Goal: Information Seeking & Learning: Learn about a topic

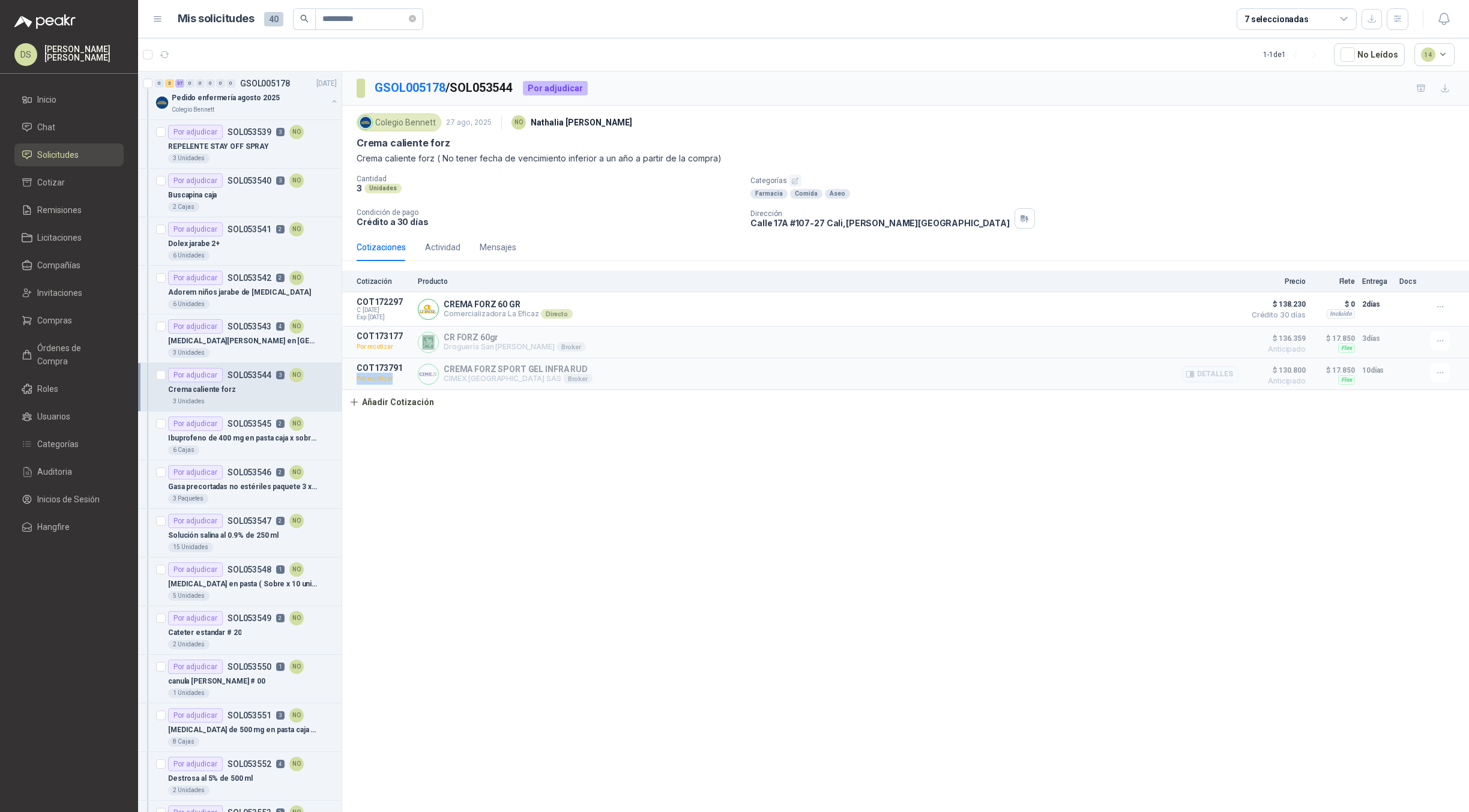
drag, startPoint x: 380, startPoint y: 383, endPoint x: 357, endPoint y: 383, distance: 23.0
click at [357, 383] on p "Por recotizar" at bounding box center [384, 378] width 54 height 12
click at [837, 419] on div "GSOL005178 / SOL053544 Por adjudicar Colegio Bennett 27 ago, 2025 NO Nathalia O…" at bounding box center [905, 443] width 1127 height 745
drag, startPoint x: 391, startPoint y: 348, endPoint x: 354, endPoint y: 348, distance: 37.0
click at [354, 348] on article "COT173177 Por recotizar CR FORZ 60gr Droguería San Jorge Broker Detalles $ 136.…" at bounding box center [905, 343] width 1127 height 32
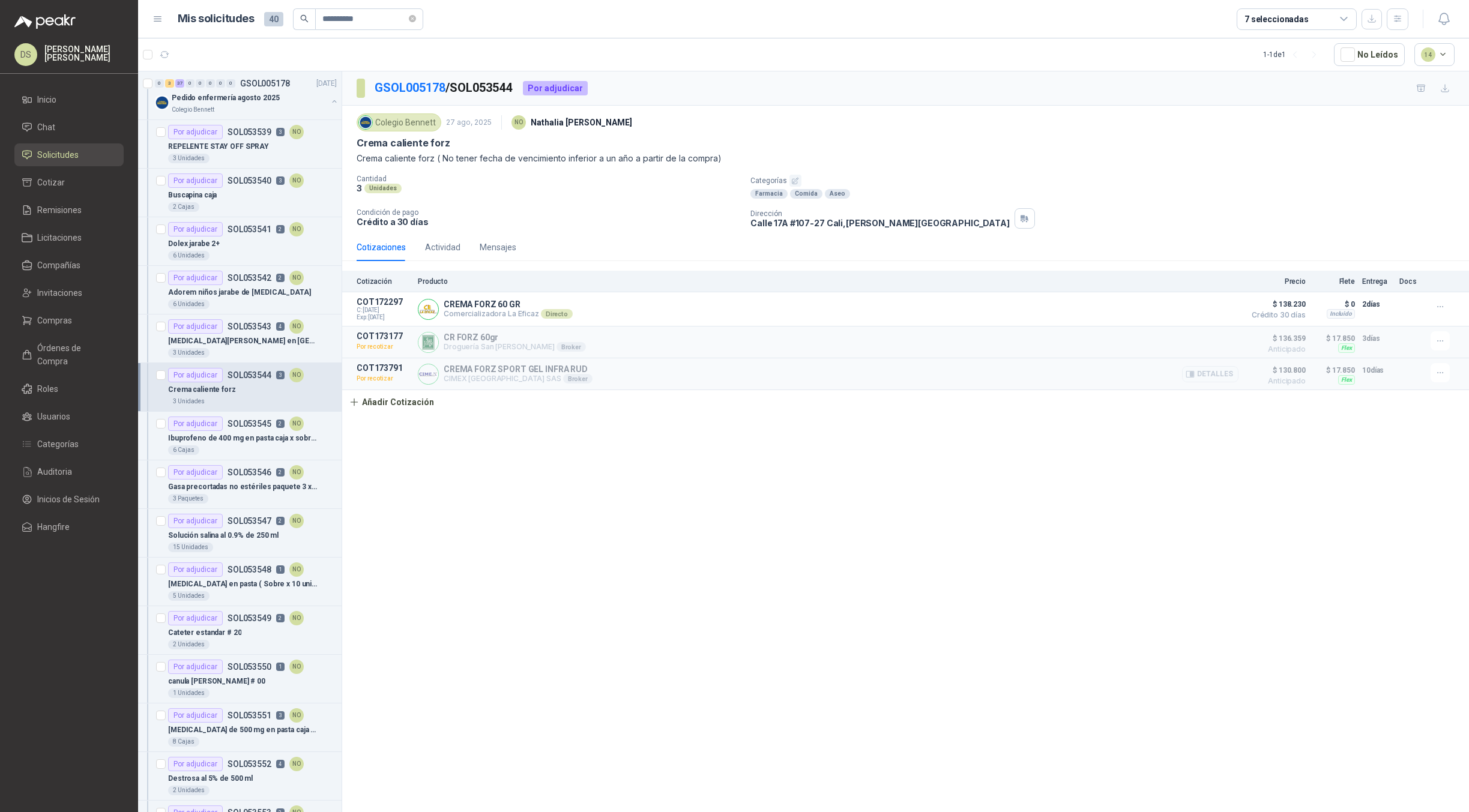
click at [689, 390] on article "COT173791 Por recotizar CREMA FORZ SPORT GEL INFRA RUD CIMEX COLOMBIA SAS Broke…" at bounding box center [905, 375] width 1127 height 32
drag, startPoint x: 393, startPoint y: 349, endPoint x: 356, endPoint y: 347, distance: 37.1
click at [356, 347] on article "COT173177 Por recotizar CR FORZ 60gr Droguería San Jorge Broker Detalles $ 136.…" at bounding box center [905, 343] width 1127 height 32
drag, startPoint x: 437, startPoint y: 123, endPoint x: 382, endPoint y: 121, distance: 55.0
click at [382, 121] on div "Colegio Bennett" at bounding box center [399, 122] width 84 height 18
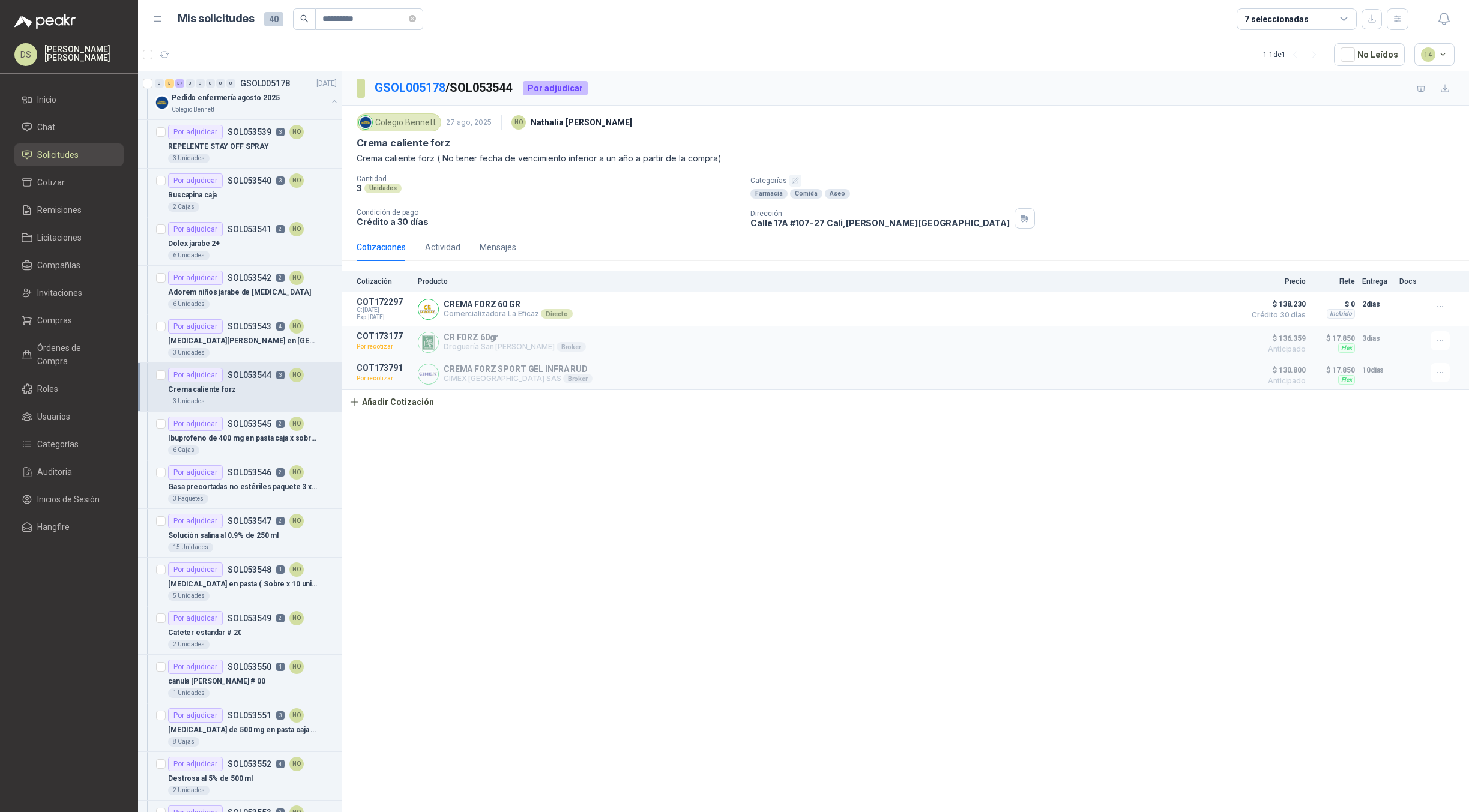
click at [782, 436] on div "GSOL005178 / SOL053544 Por adjudicar Colegio Bennett 27 ago, 2025 NO Nathalia O…" at bounding box center [905, 443] width 1127 height 745
click at [1445, 309] on icon "button" at bounding box center [1440, 306] width 10 height 10
click at [1361, 456] on div "GSOL005178 / SOL053544 Por adjudicar Colegio Bennett 27 ago, 2025 NO Nathalia O…" at bounding box center [905, 443] width 1127 height 745
drag, startPoint x: 393, startPoint y: 346, endPoint x: 357, endPoint y: 349, distance: 36.1
click at [357, 349] on p "Por recotizar" at bounding box center [384, 347] width 54 height 12
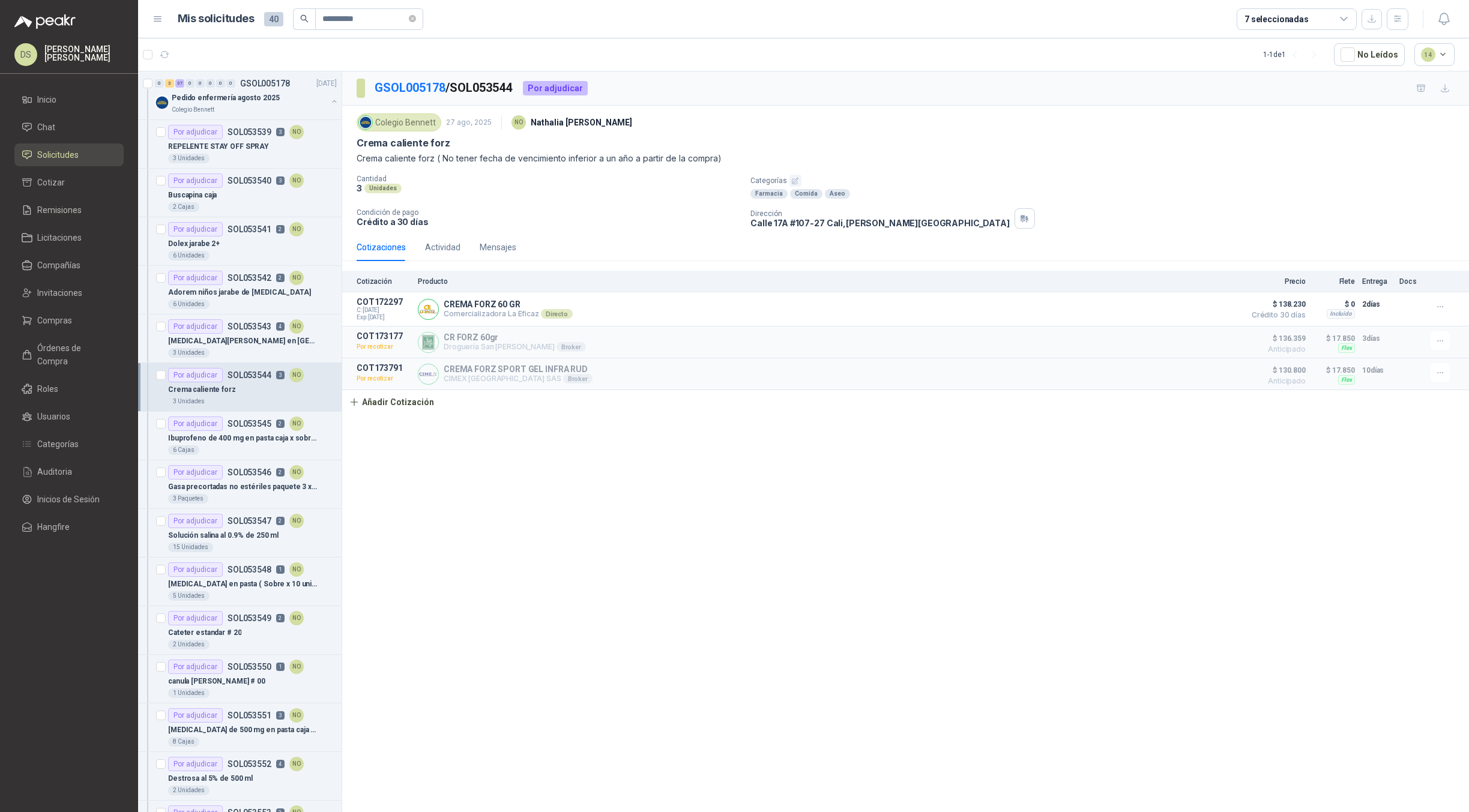
click at [569, 427] on div "GSOL005178 / SOL053544 Por adjudicar Colegio Bennett 27 ago, 2025 NO Nathalia O…" at bounding box center [905, 443] width 1127 height 745
drag, startPoint x: 380, startPoint y: 349, endPoint x: 364, endPoint y: 341, distance: 17.9
click at [338, 346] on div "0 3 37 0 0 0 0 0 GSOL005178 27/08/25 Pedido enfermería agosto 2025 Colegio Benn…" at bounding box center [803, 444] width 1330 height 746
drag, startPoint x: 398, startPoint y: 353, endPoint x: 397, endPoint y: 345, distance: 8.1
click at [397, 353] on p "Por recotizar" at bounding box center [384, 347] width 54 height 12
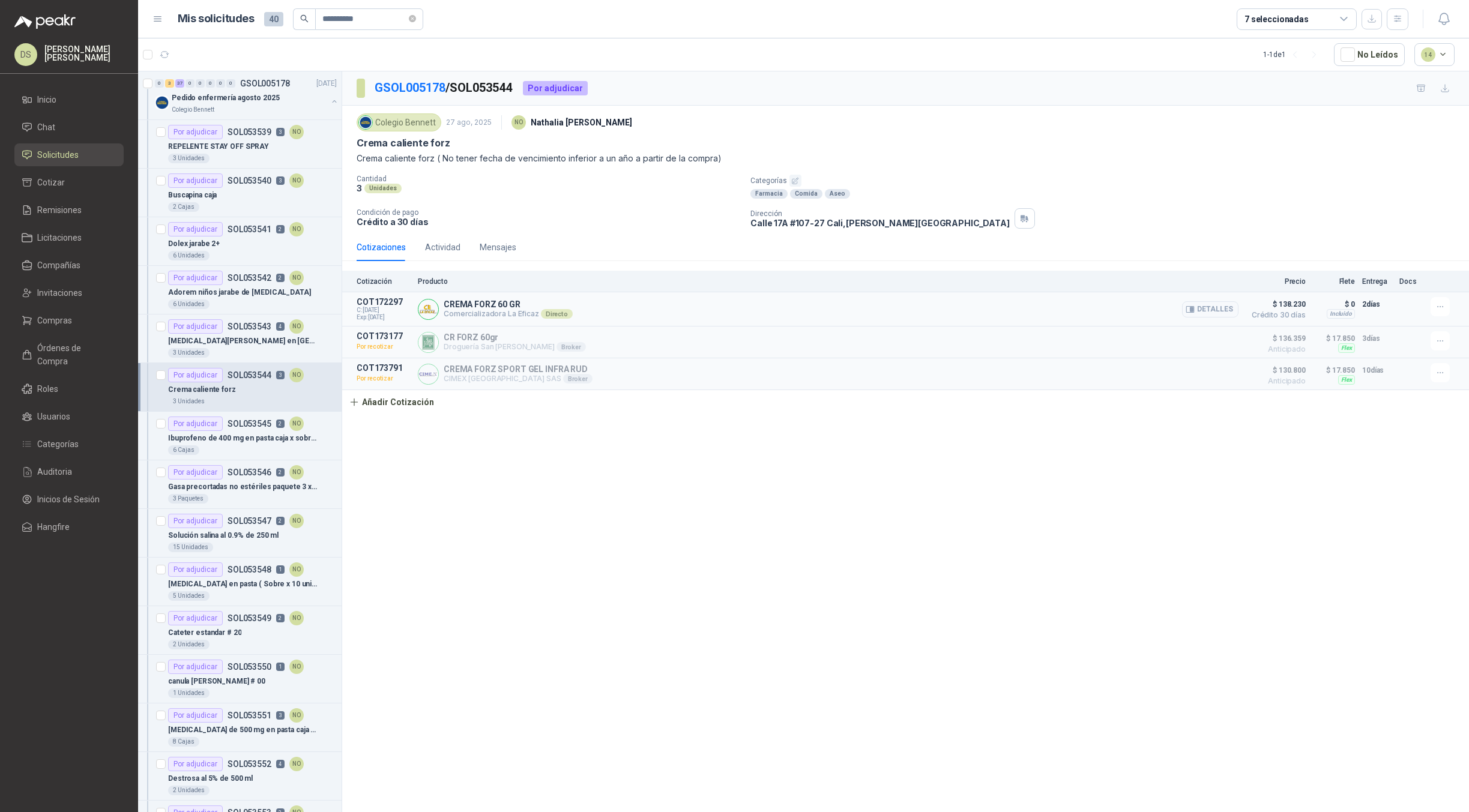
drag, startPoint x: 406, startPoint y: 317, endPoint x: 369, endPoint y: 317, distance: 37.0
click at [369, 317] on span "Exp: 11/09/2025" at bounding box center [384, 317] width 54 height 7
click at [438, 434] on div "GSOL005178 / SOL053544 Por adjudicar Colegio Bennett 27 ago, 2025 NO Nathalia O…" at bounding box center [905, 443] width 1127 height 745
drag, startPoint x: 502, startPoint y: 347, endPoint x: 440, endPoint y: 347, distance: 62.0
click at [440, 347] on div "CR FORZ 60gr Droguería San Jorge Broker Detalles" at bounding box center [828, 342] width 821 height 22
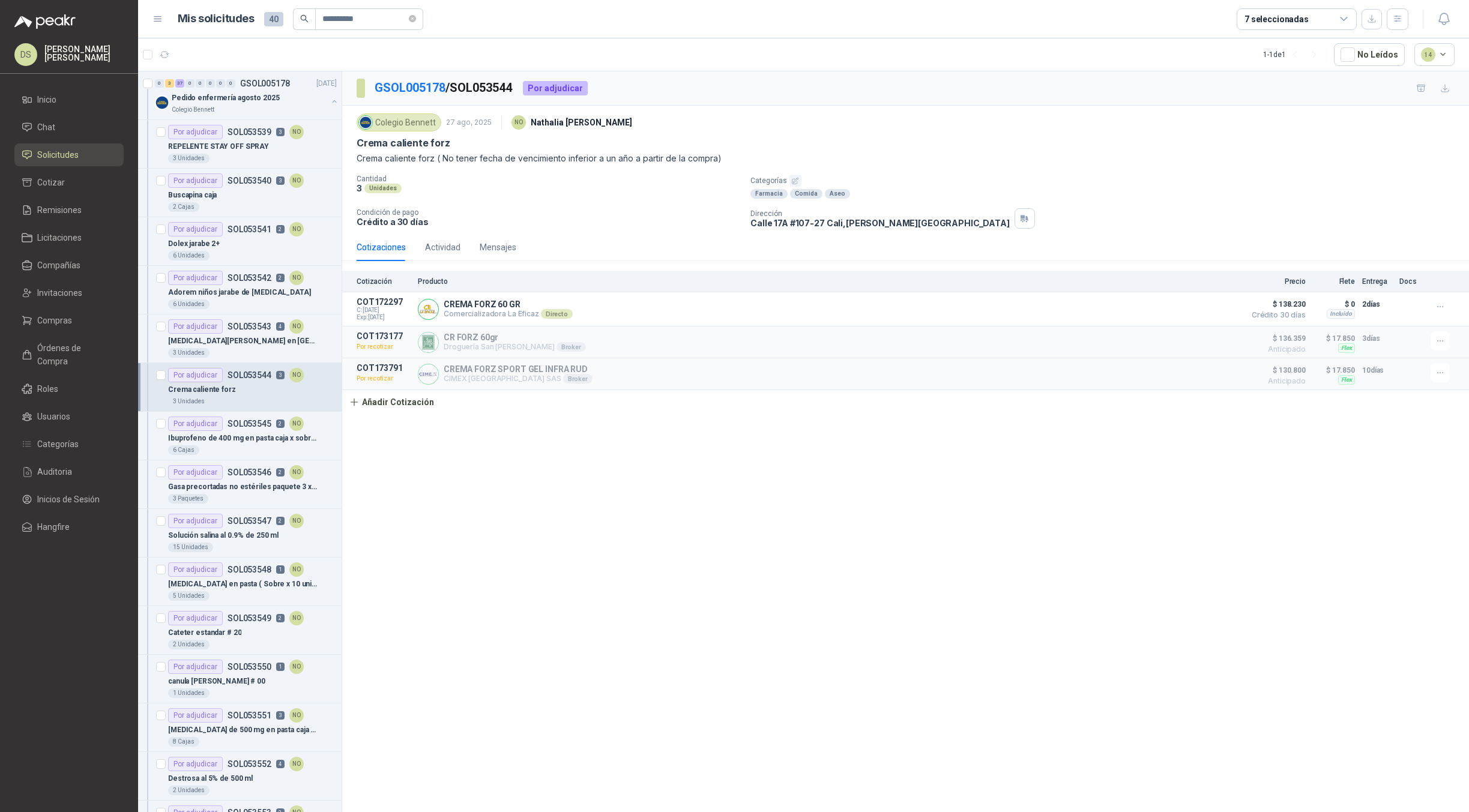
click at [618, 451] on div "GSOL005178 / SOL053544 Por adjudicar Colegio Bennett 27 ago, 2025 NO Nathalia O…" at bounding box center [905, 443] width 1127 height 745
drag, startPoint x: 522, startPoint y: 381, endPoint x: 443, endPoint y: 384, distance: 79.1
click at [443, 383] on p "CIMEX [GEOGRAPHIC_DATA] SAS Broker" at bounding box center [517, 378] width 149 height 9
click at [519, 430] on div "GSOL005178 / SOL053544 Por adjudicar Colegio Bennett 27 ago, 2025 NO Nathalia O…" at bounding box center [905, 443] width 1127 height 745
drag, startPoint x: 494, startPoint y: 349, endPoint x: 438, endPoint y: 351, distance: 56.0
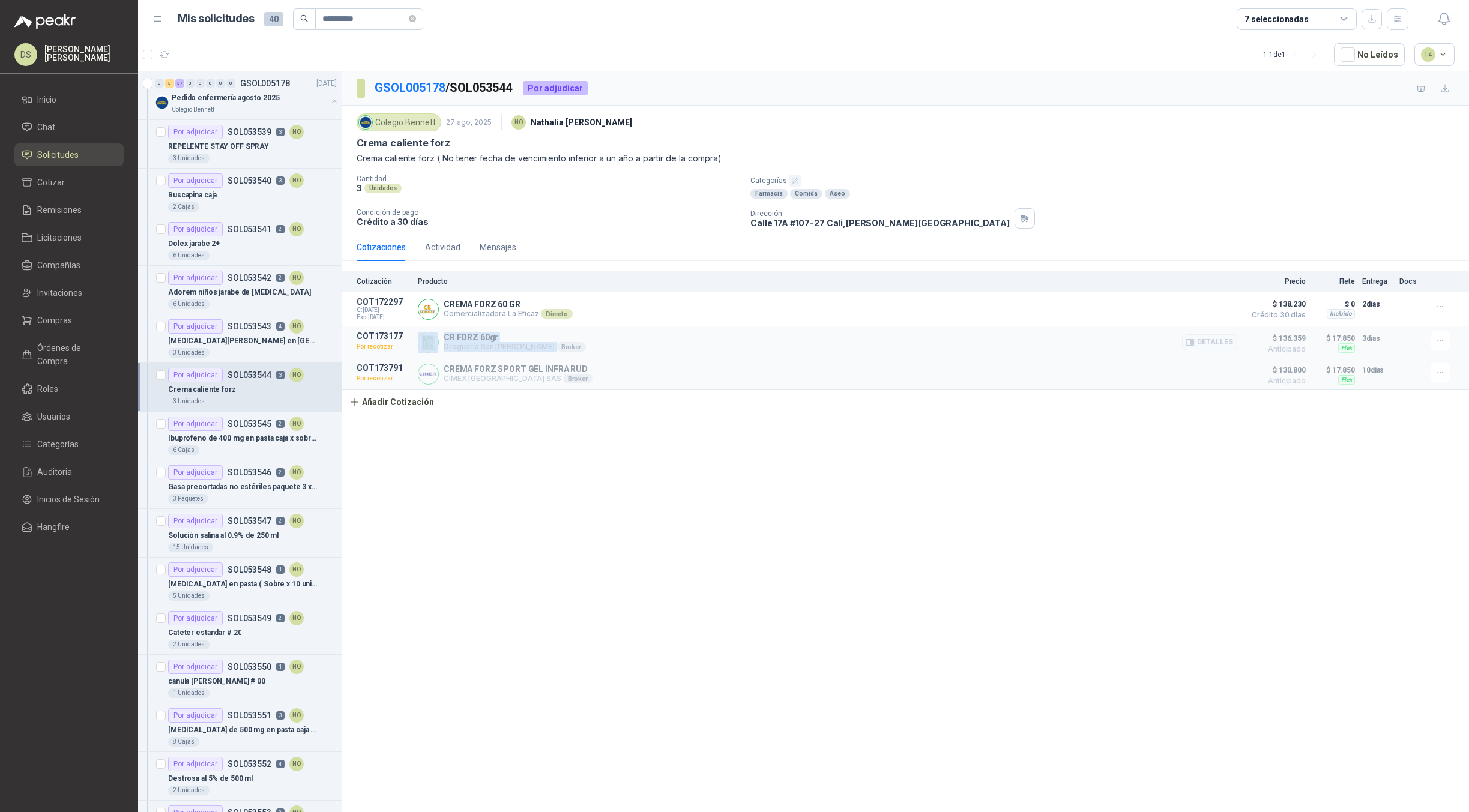
click at [438, 351] on div "CR FORZ 60gr Droguería San Jorge Broker Detalles" at bounding box center [828, 342] width 821 height 22
click at [530, 421] on div "GSOL005178 / SOL053544 Por adjudicar Colegio Bennett 27 ago, 2025 NO Nathalia O…" at bounding box center [905, 443] width 1127 height 745
click at [586, 451] on div "GSOL005178 / SOL053544 Por adjudicar Colegio Bennett 27 ago, 2025 NO Nathalia O…" at bounding box center [905, 443] width 1127 height 745
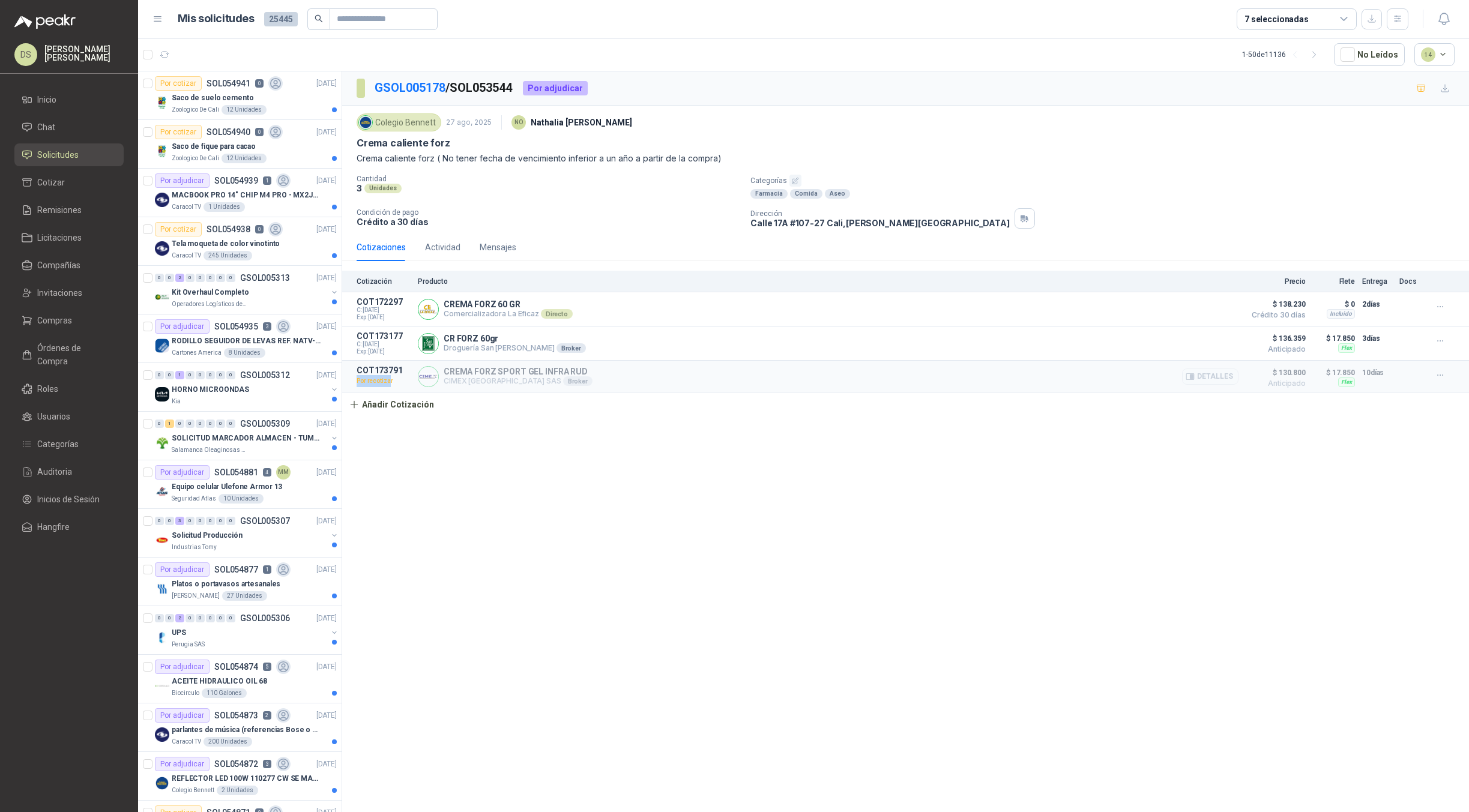
drag, startPoint x: 380, startPoint y: 380, endPoint x: 354, endPoint y: 378, distance: 26.1
click at [354, 378] on article "COT173791 Por recotizar CREMA FORZ SPORT GEL INFRA RUD CIMEX COLOMBIA SAS Broke…" at bounding box center [905, 376] width 1127 height 32
click at [410, 376] on article "COT173791 Por recotizar CREMA FORZ SPORT GEL INFRA RUD CIMEX COLOMBIA SAS Broke…" at bounding box center [905, 376] width 1127 height 32
drag, startPoint x: 400, startPoint y: 383, endPoint x: 354, endPoint y: 387, distance: 46.2
click at [354, 387] on article "COT173791 Por recotizar CREMA FORZ SPORT GEL INFRA RUD CIMEX COLOMBIA SAS Broke…" at bounding box center [905, 376] width 1127 height 32
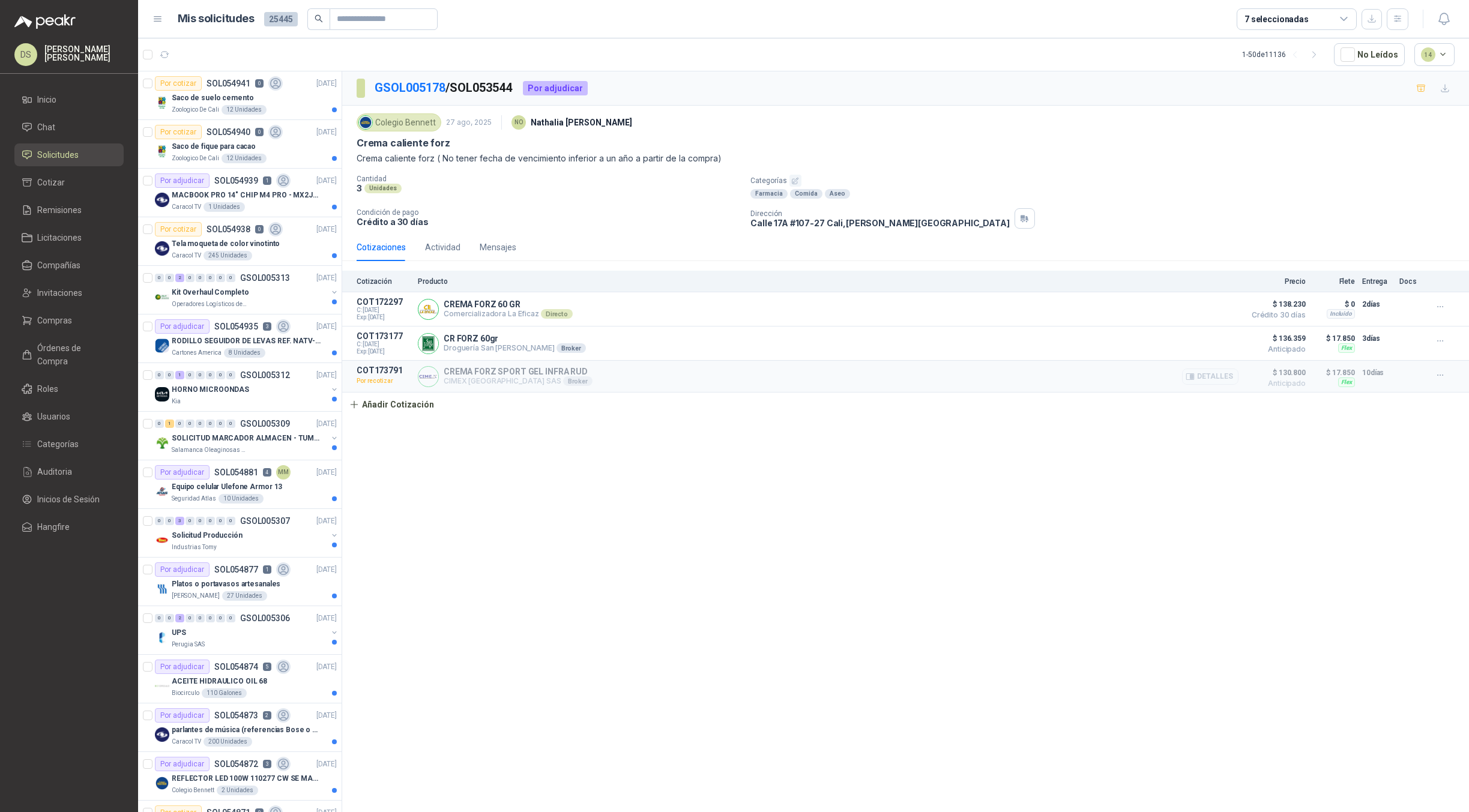
click at [462, 384] on p "CIMEX [GEOGRAPHIC_DATA] SAS Broker" at bounding box center [517, 381] width 149 height 9
drag, startPoint x: 443, startPoint y: 382, endPoint x: 511, endPoint y: 380, distance: 68.0
click at [511, 380] on div "CREMA FORZ SPORT GEL INFRA RUD CIMEX COLOMBIA SAS Broker Detalles" at bounding box center [828, 376] width 821 height 22
click at [525, 426] on div "GSOL005178 / SOL053544 Por adjudicar Colegio [PERSON_NAME] [DATE] NO [PERSON_NA…" at bounding box center [905, 443] width 1127 height 745
click at [556, 347] on div "Broker" at bounding box center [571, 347] width 29 height 9
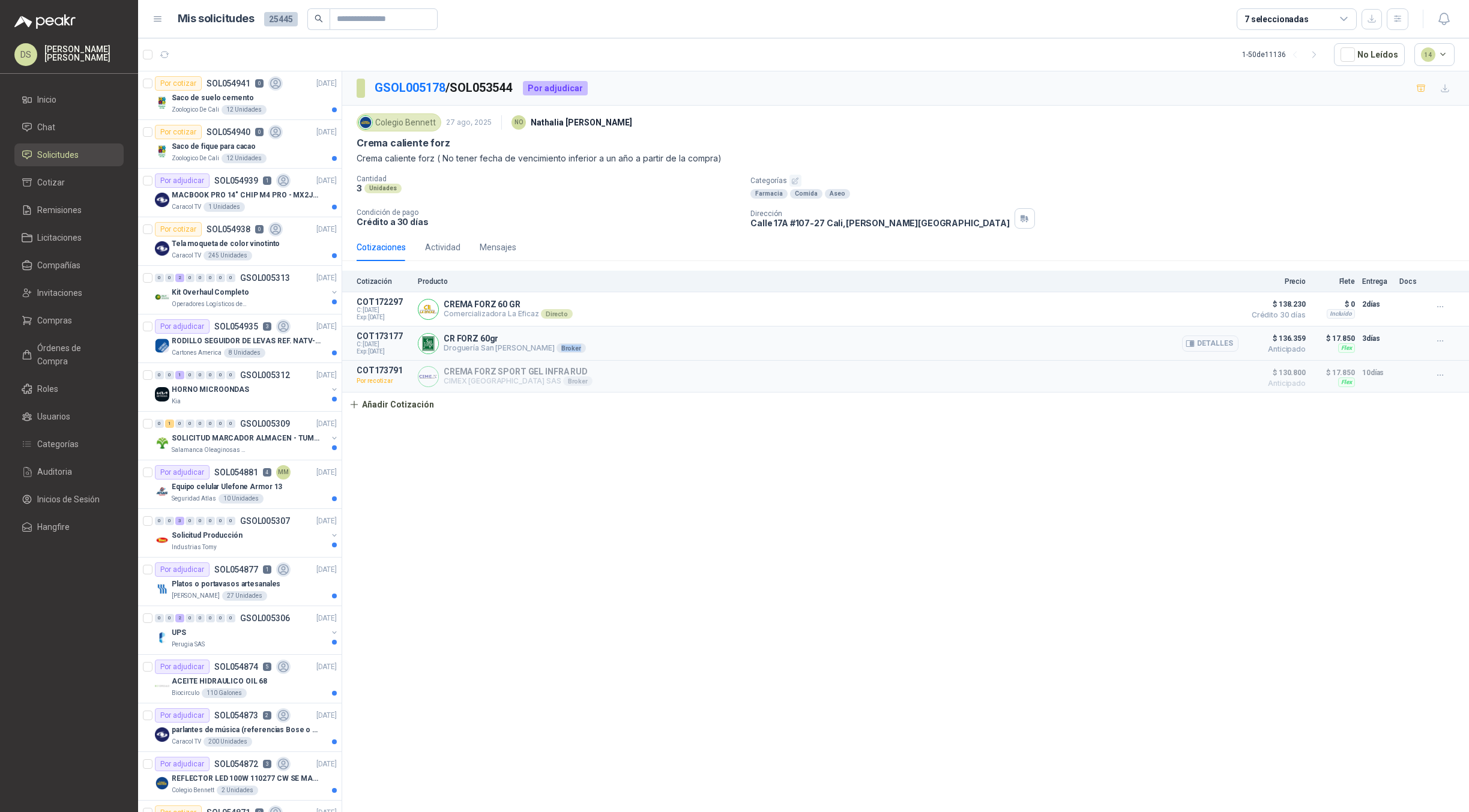
click at [556, 347] on div "Broker" at bounding box center [571, 347] width 29 height 9
click at [563, 382] on div "Broker" at bounding box center [577, 381] width 29 height 9
click at [563, 386] on div "Broker" at bounding box center [577, 381] width 29 height 9
click at [799, 496] on div "GSOL005178 / SOL053544 Por adjudicar Colegio [PERSON_NAME] [DATE] NO [PERSON_NA…" at bounding box center [905, 443] width 1127 height 745
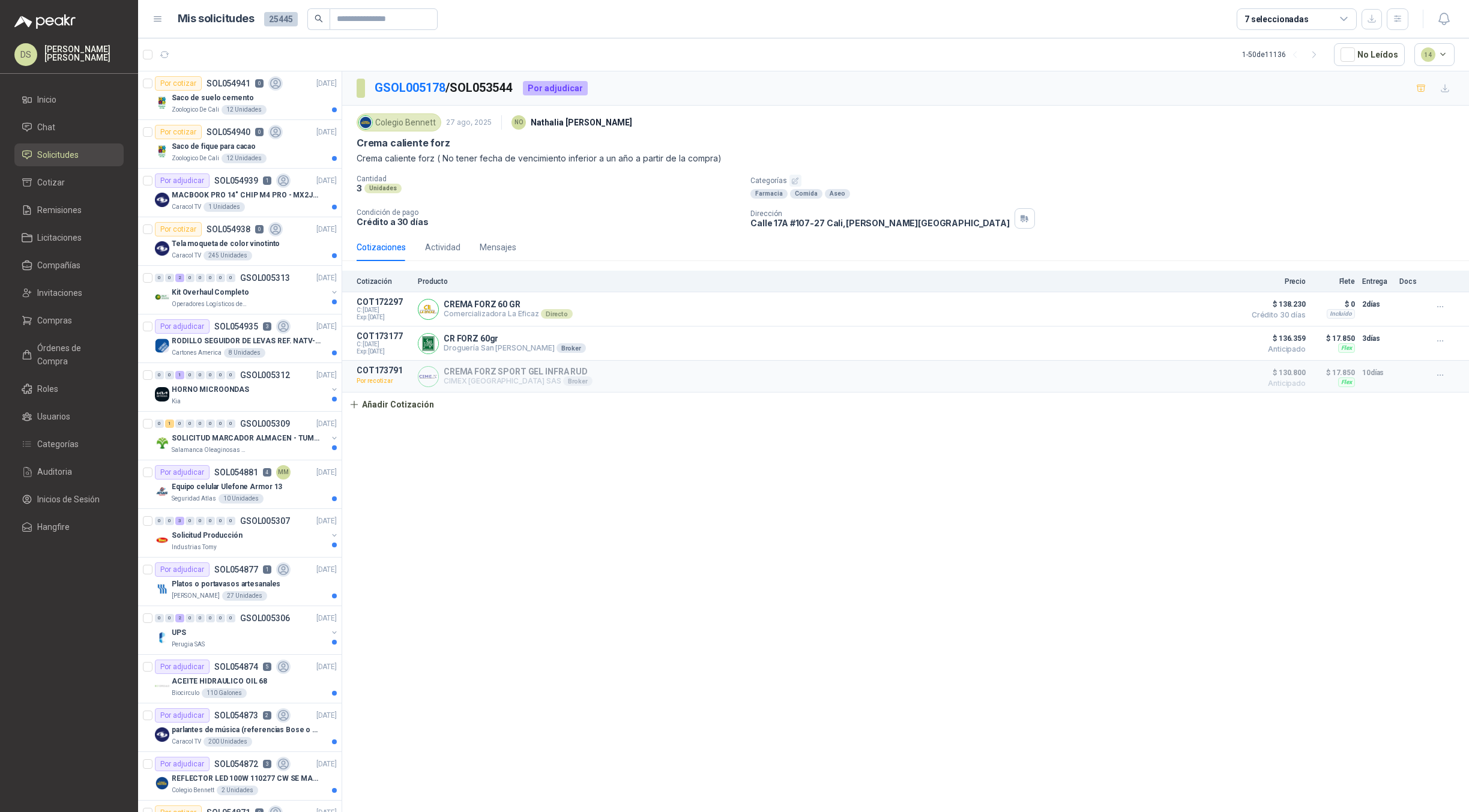
click at [1094, 121] on div "Colegio [PERSON_NAME] [DATE] NO [PERSON_NAME]" at bounding box center [906, 123] width 1098 height 24
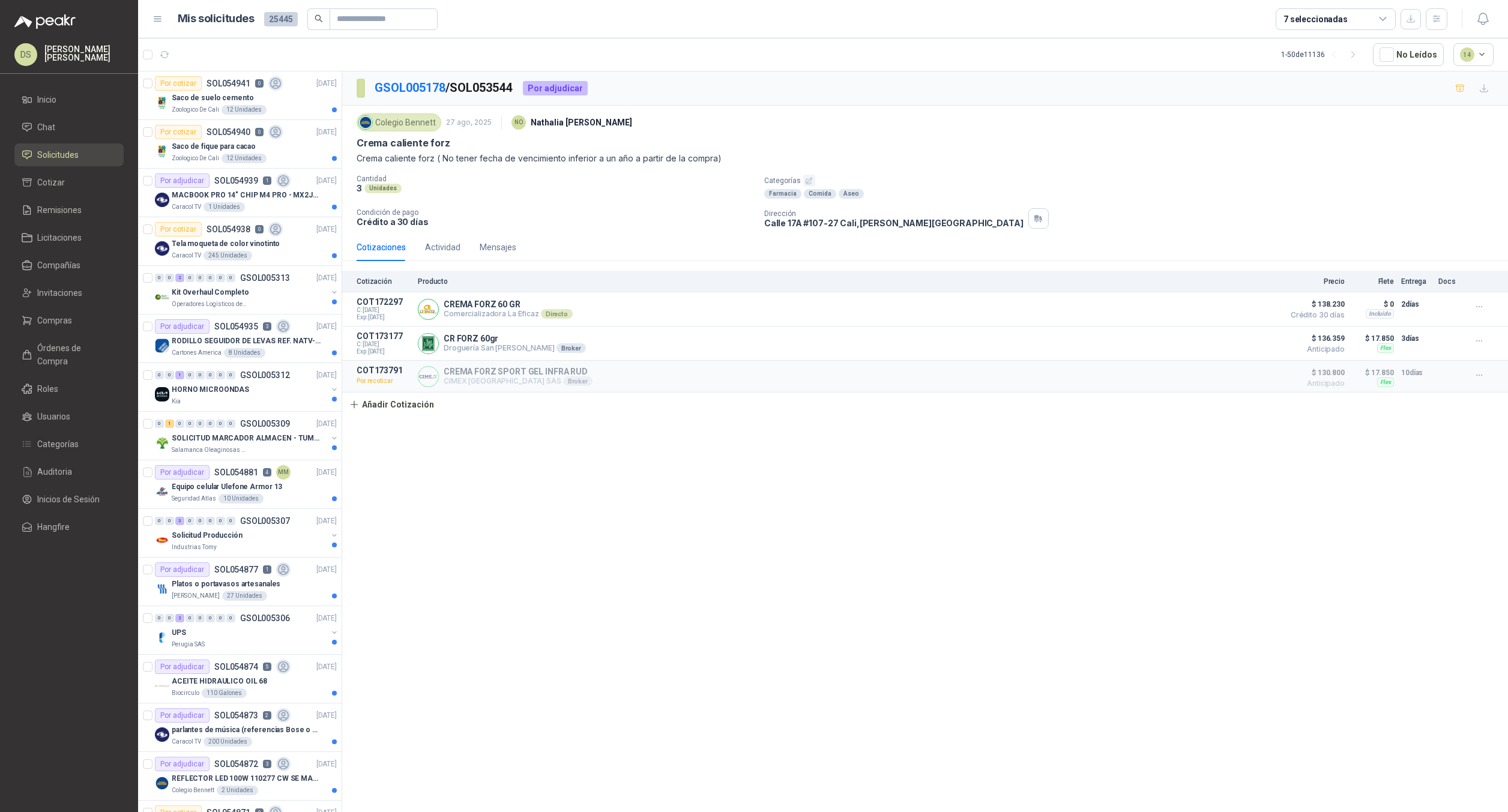
click at [1196, 161] on p "Crema caliente forz ( No tener fecha de vencimiento inferior a un año a partir …" at bounding box center [925, 158] width 1137 height 13
